Goal: Check status: Check status

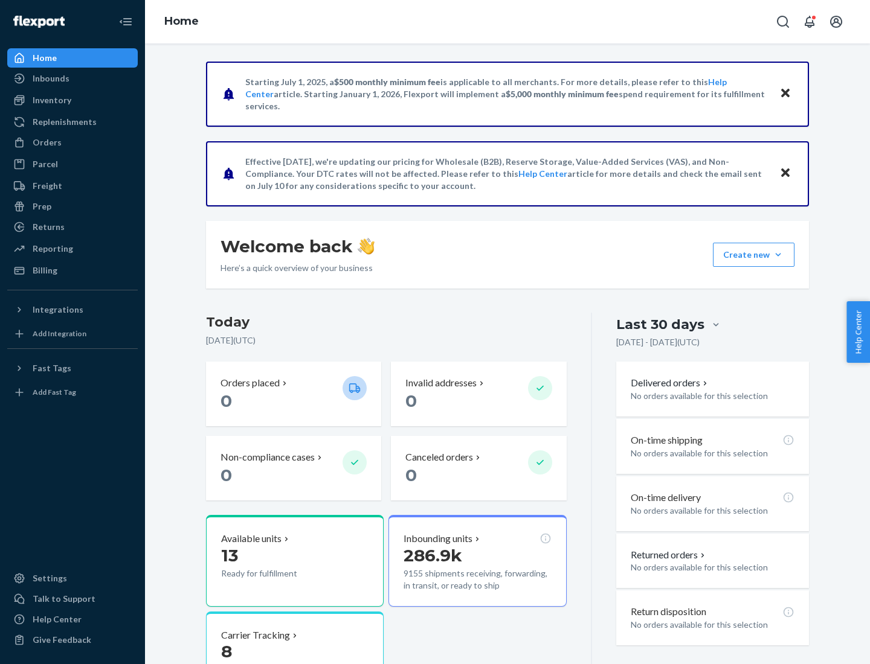
click at [778, 255] on button "Create new Create new inbound Create new order Create new product" at bounding box center [754, 255] width 82 height 24
click at [50, 79] on div "Inbounds" at bounding box center [51, 78] width 37 height 12
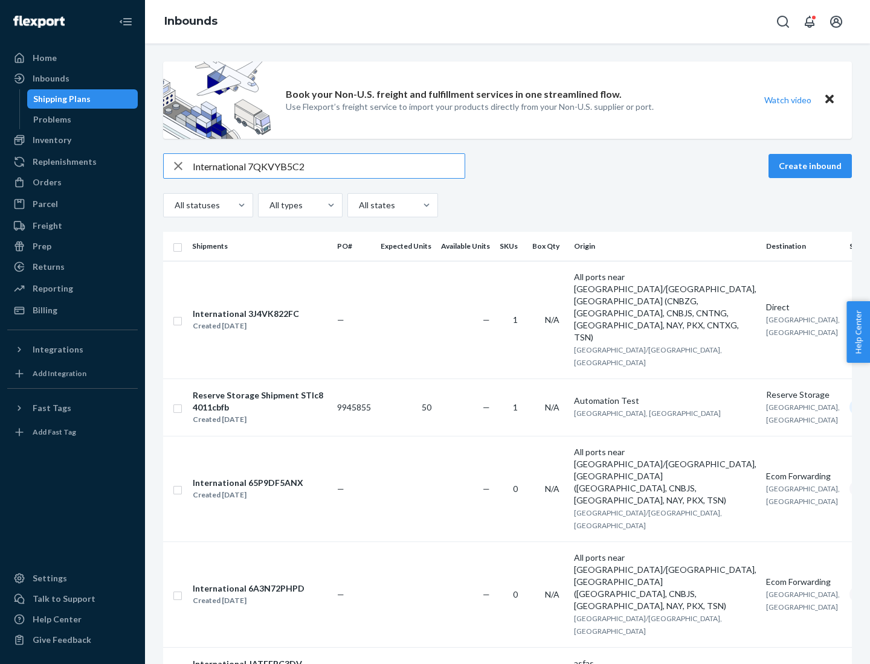
type input "International 7QKVYB5C29"
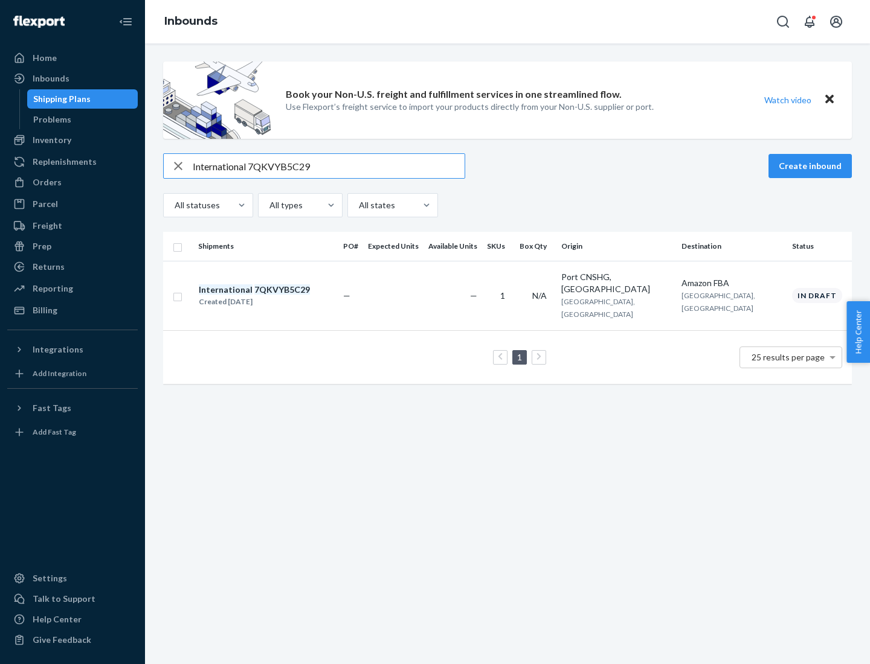
click at [275, 296] on div "Created [DATE]" at bounding box center [254, 302] width 111 height 12
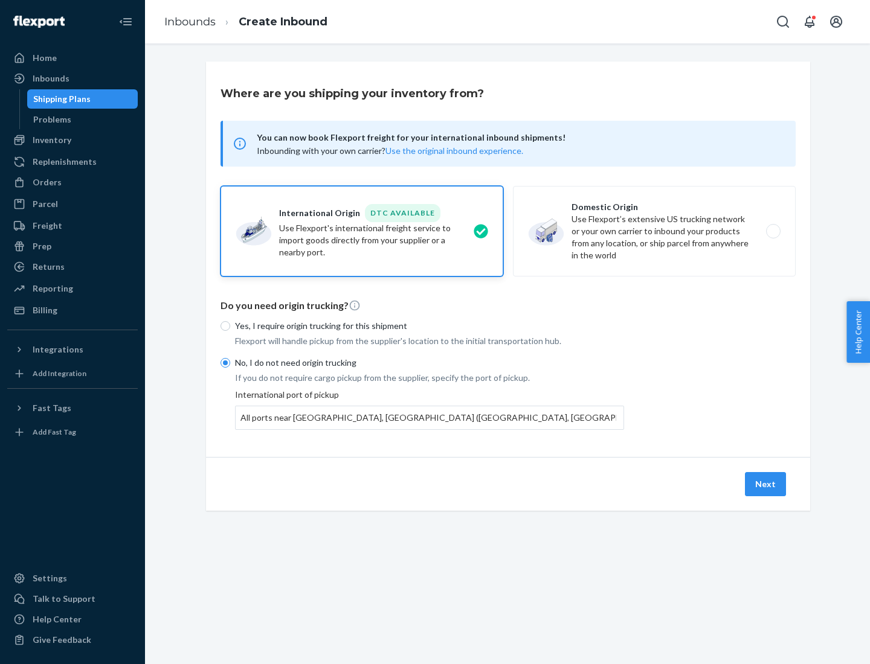
click at [766, 484] on button "Next" at bounding box center [765, 484] width 41 height 24
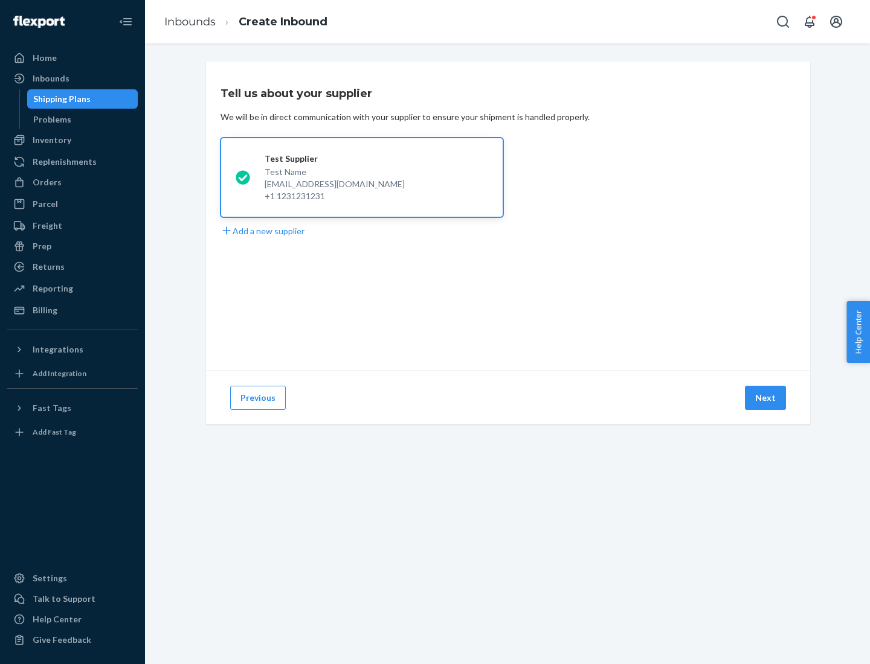
click at [766, 398] on button "Next" at bounding box center [765, 398] width 41 height 24
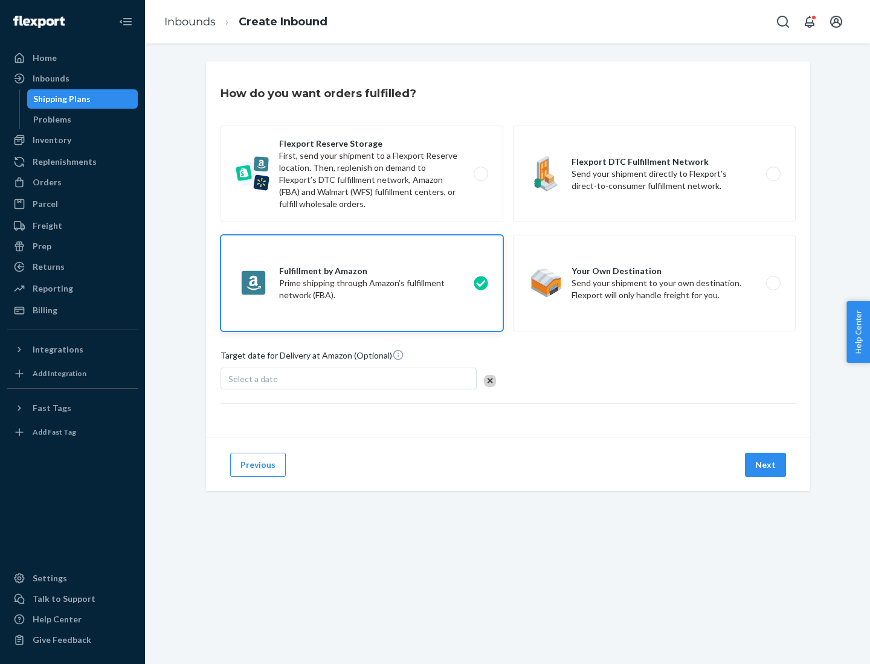
click at [766, 465] on button "Next" at bounding box center [765, 465] width 41 height 24
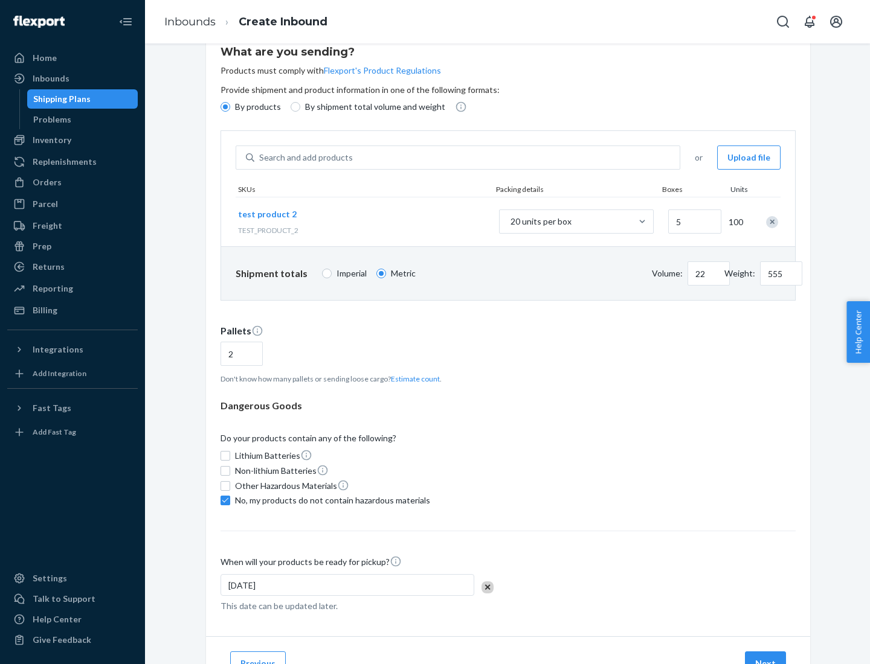
scroll to position [97, 0]
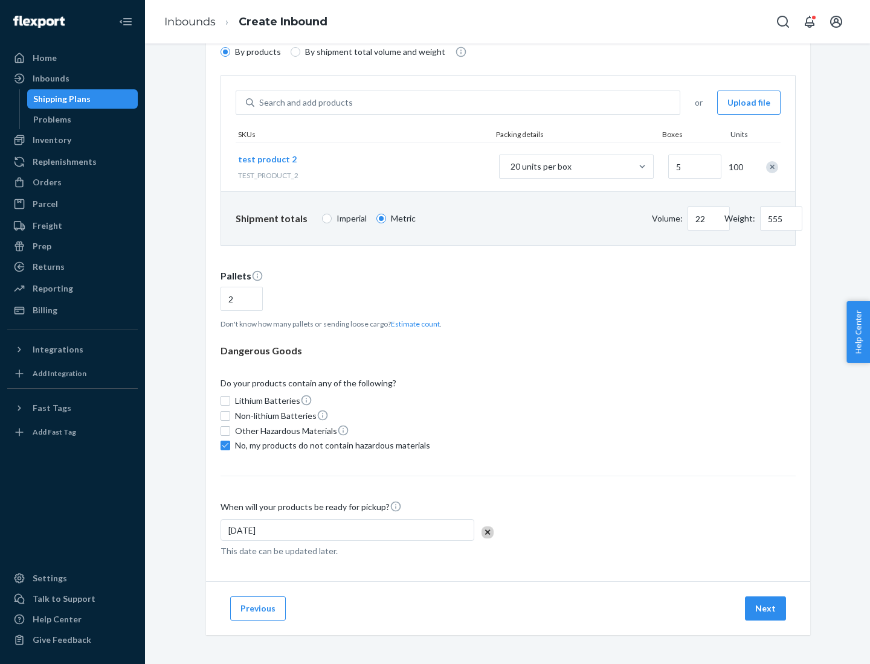
click at [766, 609] on button "Next" at bounding box center [765, 609] width 41 height 24
